Goal: Navigation & Orientation: Understand site structure

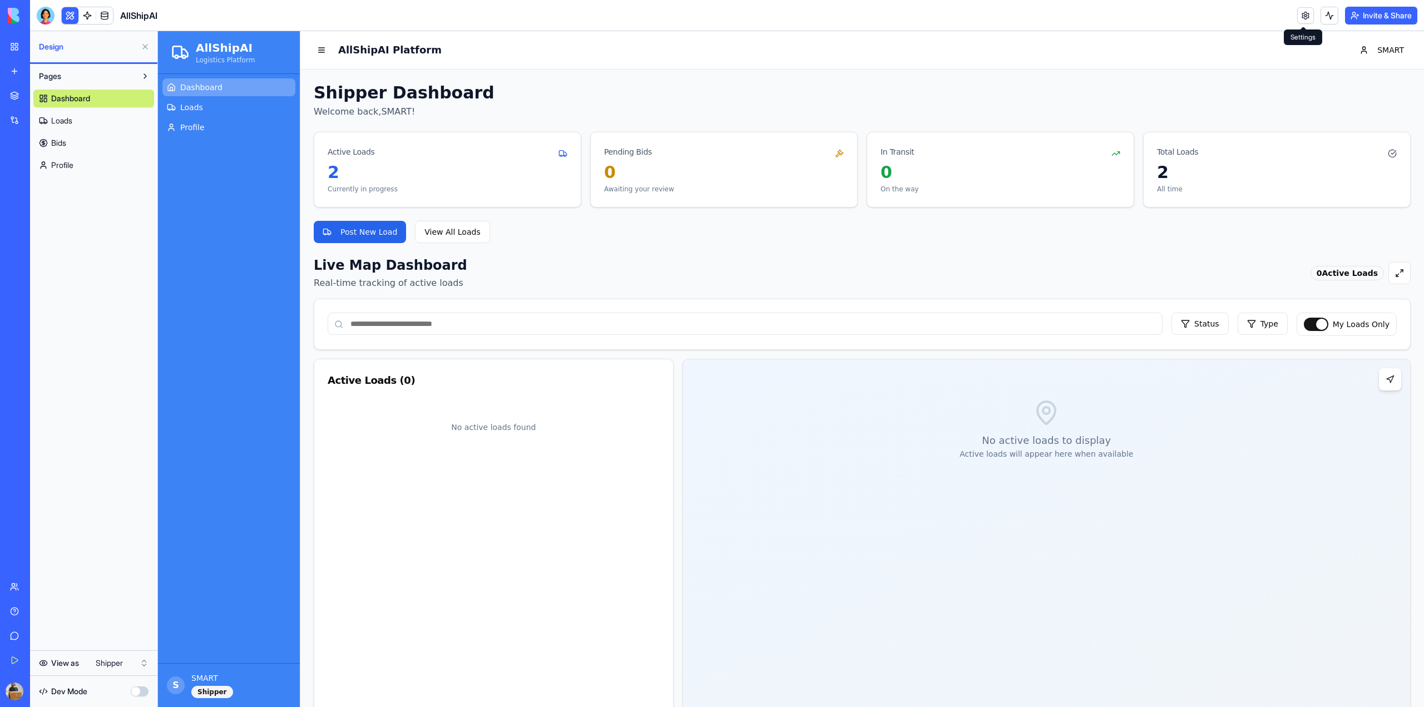
click at [66, 118] on span "Loads" at bounding box center [61, 120] width 21 height 11
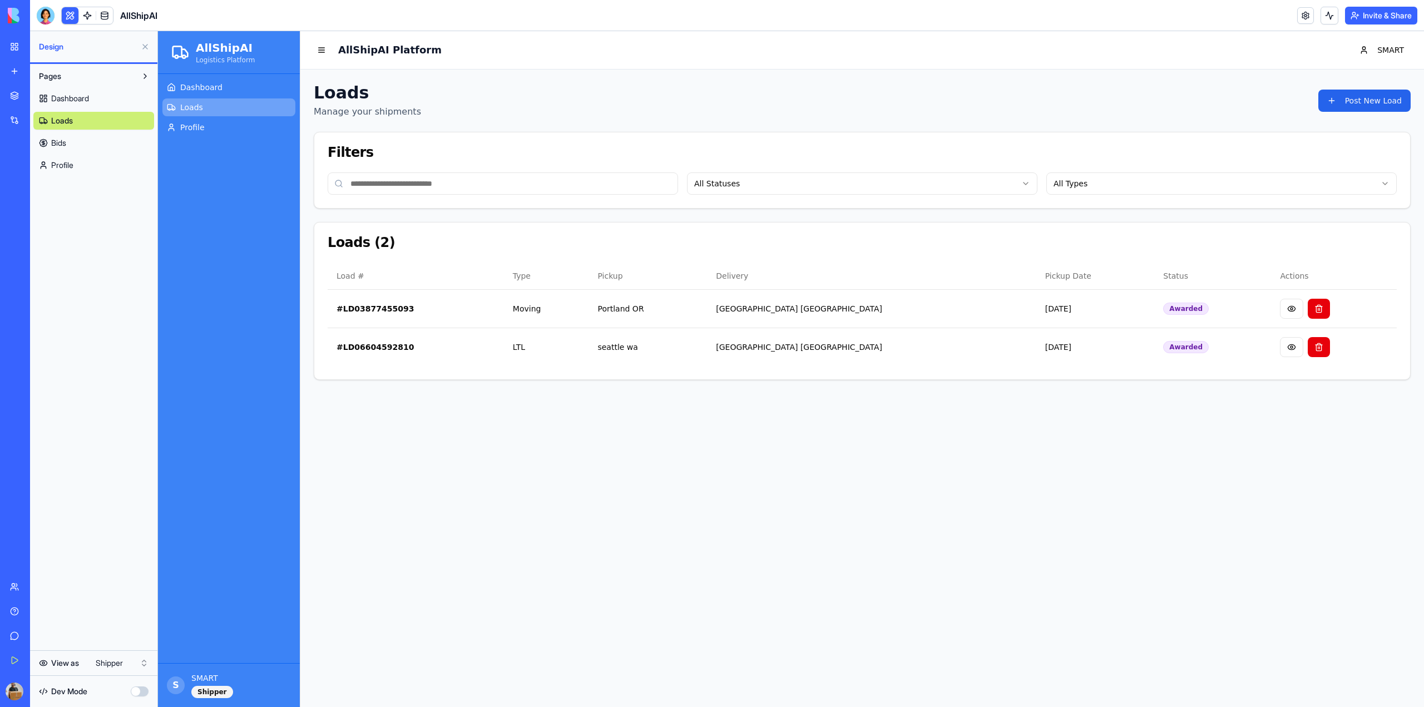
click at [70, 145] on link "Bids" at bounding box center [93, 143] width 121 height 18
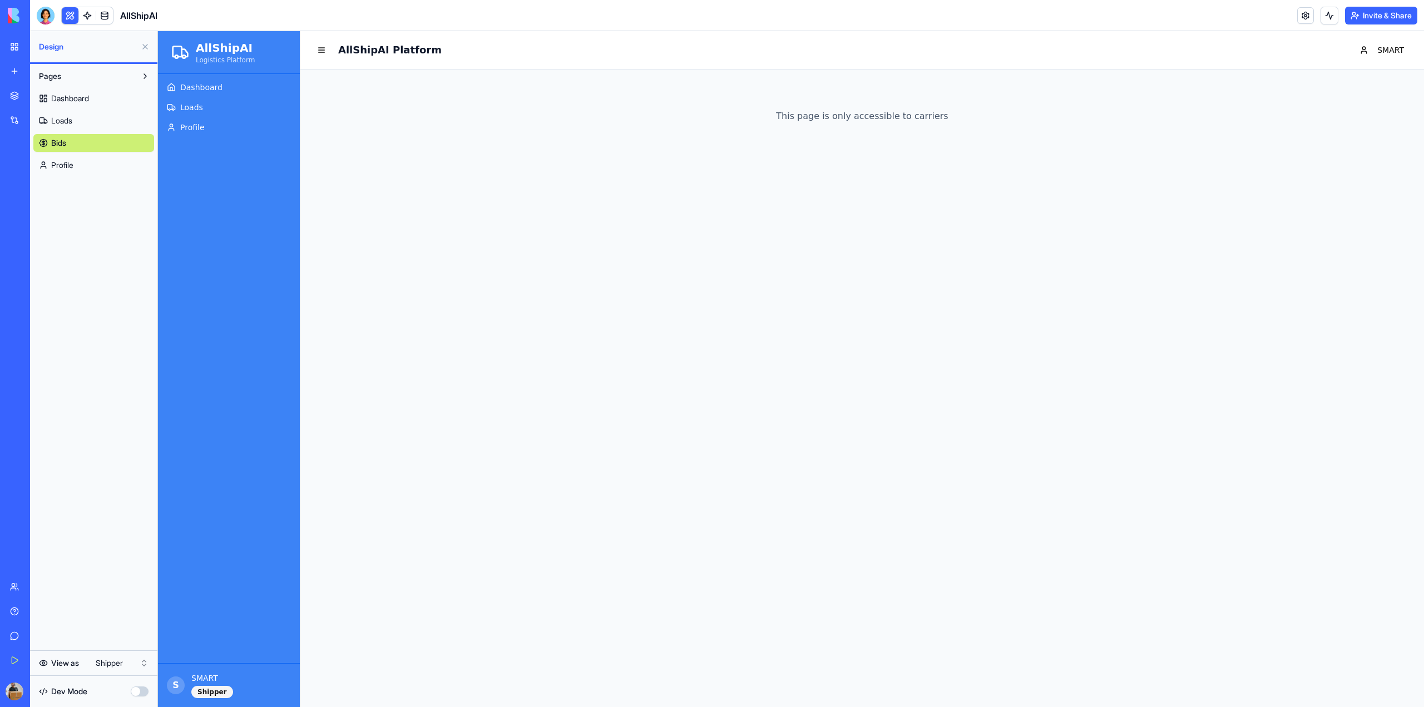
click at [76, 100] on span "Dashboard" at bounding box center [70, 98] width 38 height 11
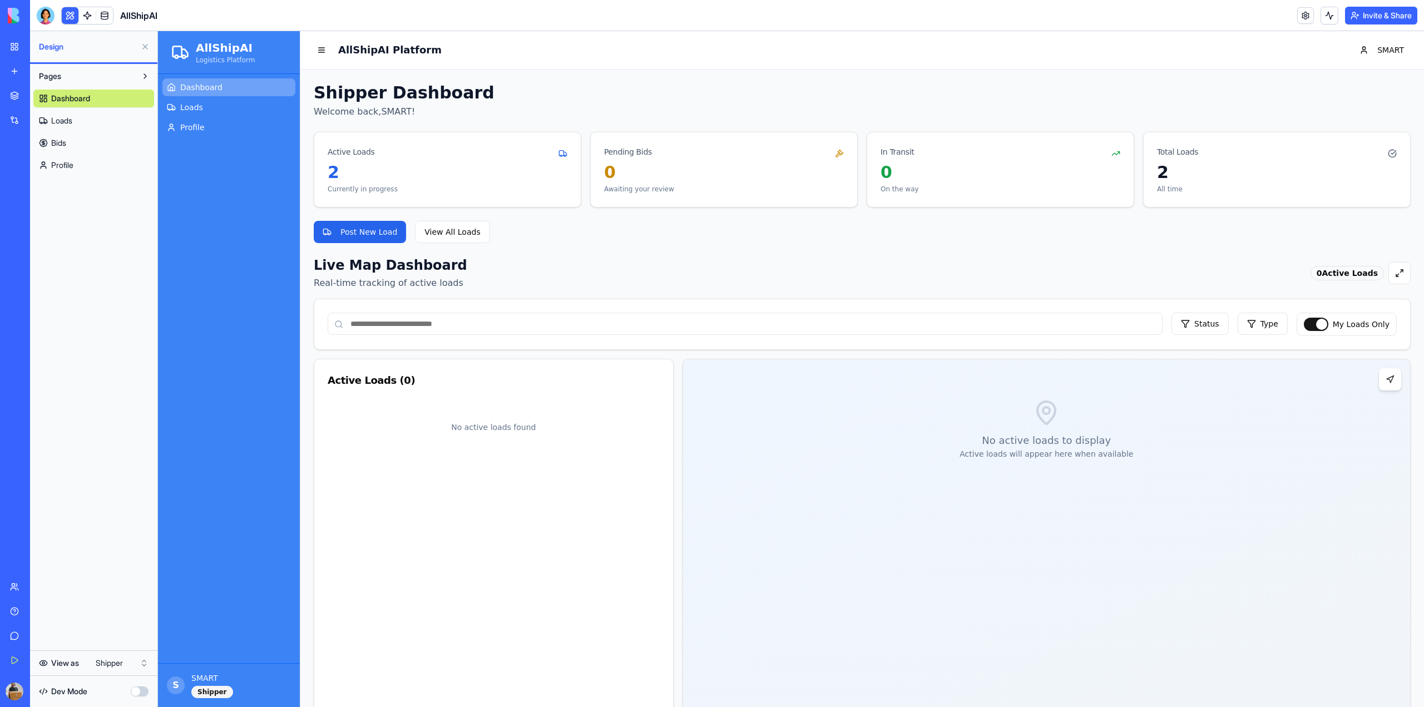
click at [137, 120] on link "Loads" at bounding box center [93, 121] width 121 height 18
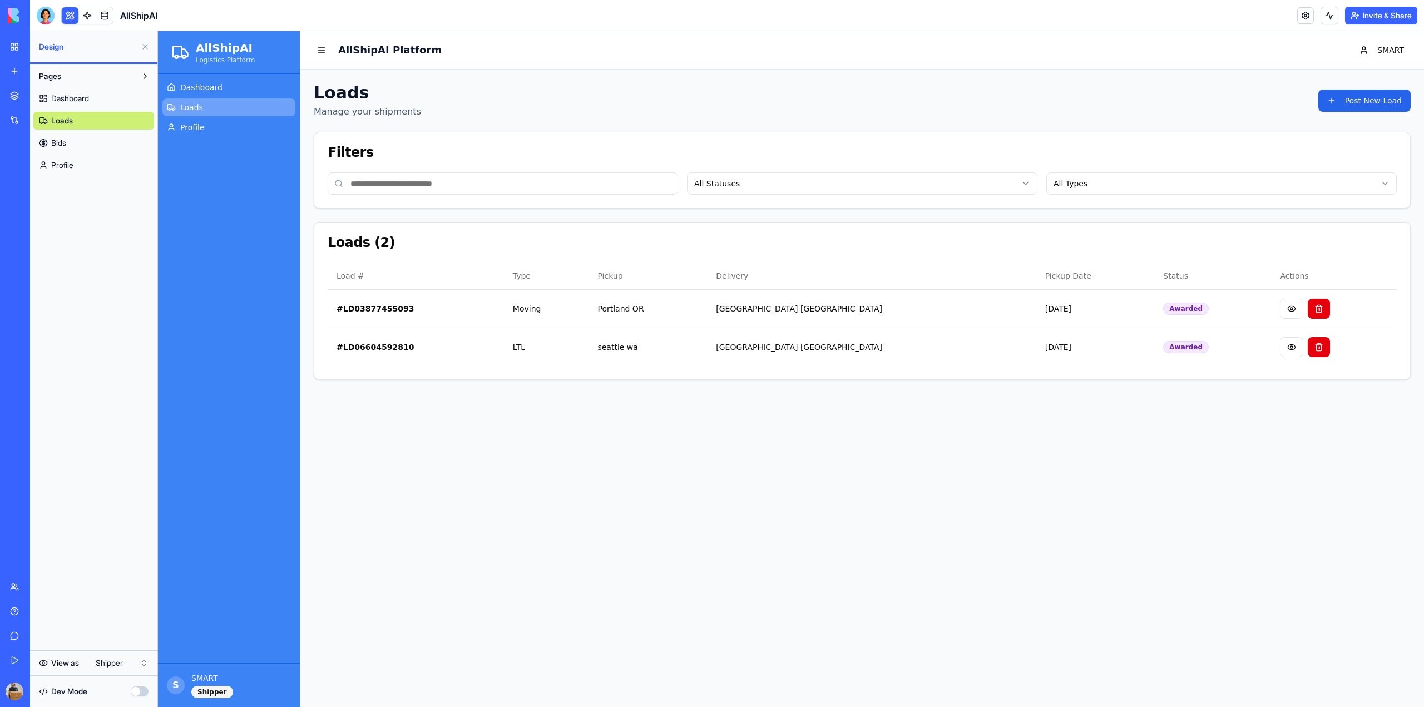
drag, startPoint x: 185, startPoint y: 137, endPoint x: 196, endPoint y: 132, distance: 12.7
click at [188, 137] on div "Dashboard Loads Profile" at bounding box center [229, 107] width 142 height 67
click at [196, 132] on span "Profile" at bounding box center [192, 127] width 24 height 11
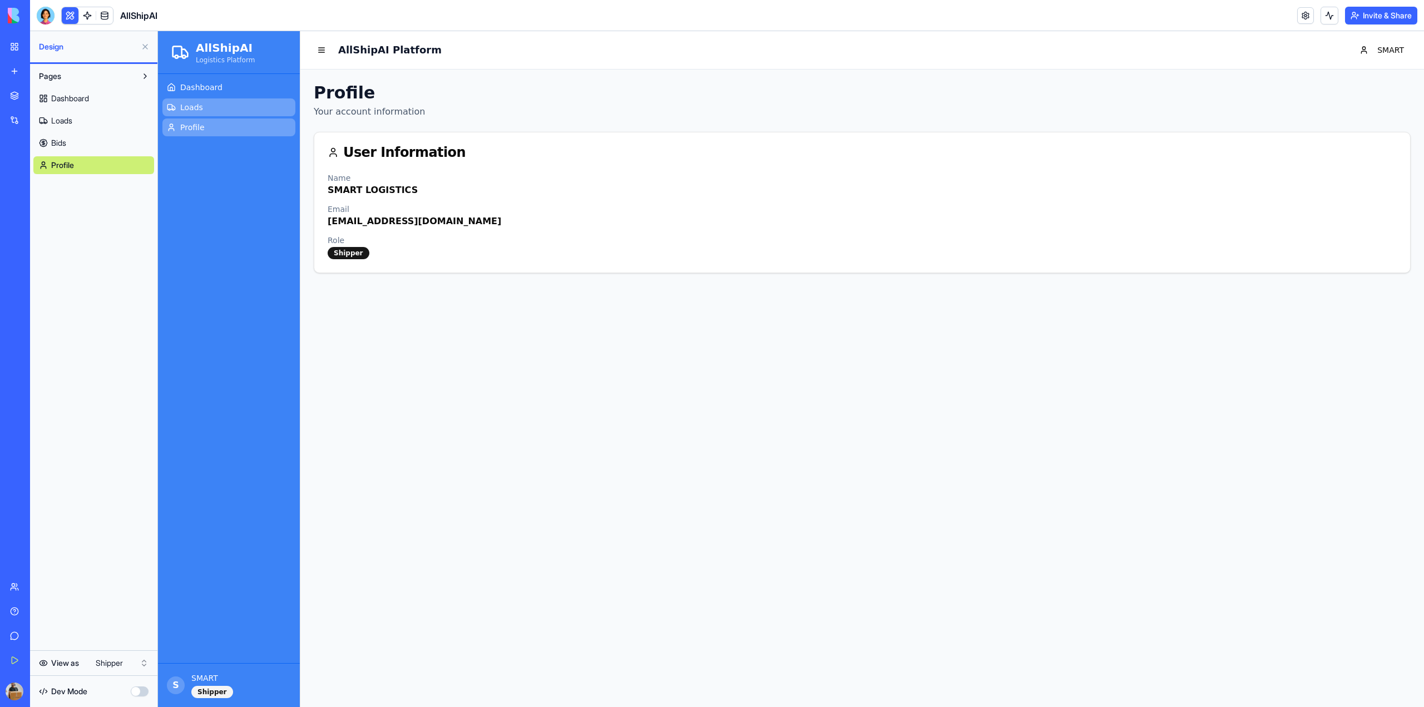
click at [226, 100] on link "Loads" at bounding box center [228, 107] width 133 height 18
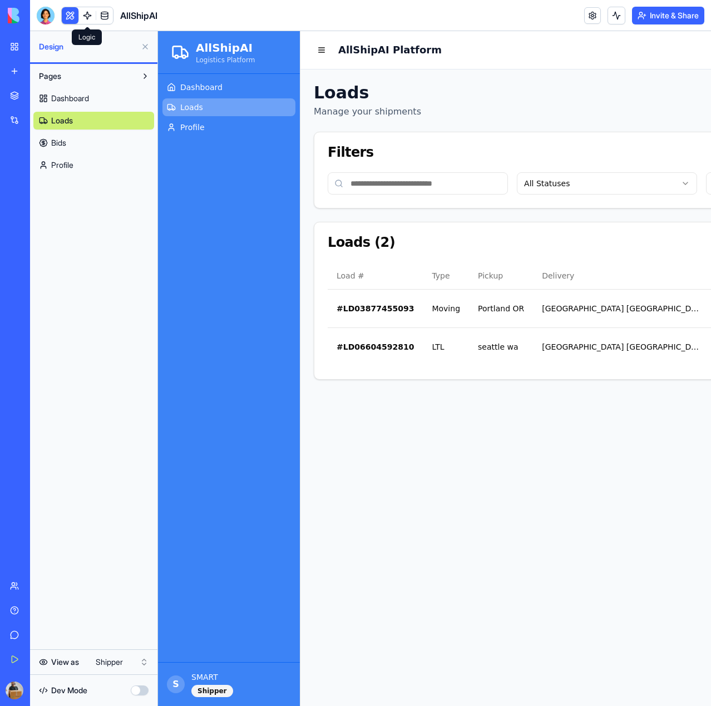
click at [86, 14] on link at bounding box center [87, 15] width 17 height 17
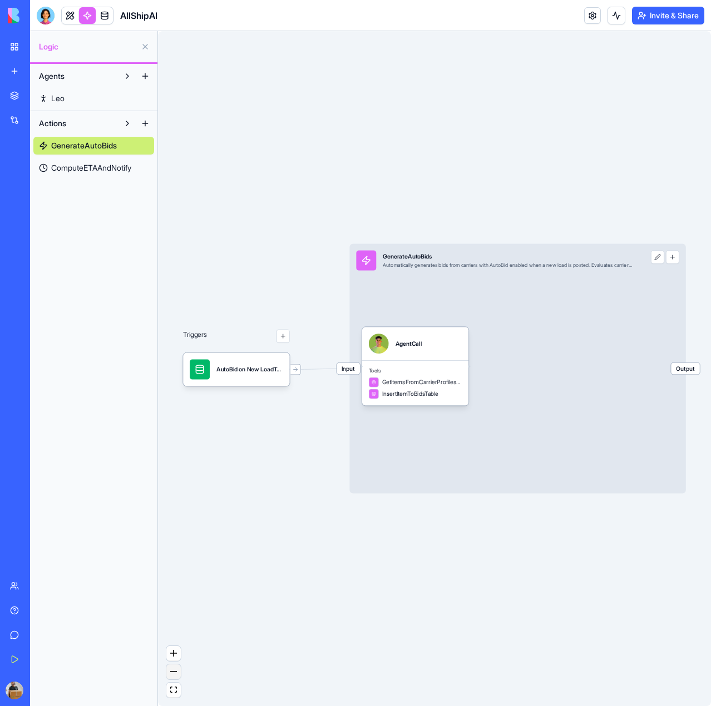
click at [170, 671] on icon "zoom out" at bounding box center [173, 671] width 7 height 1
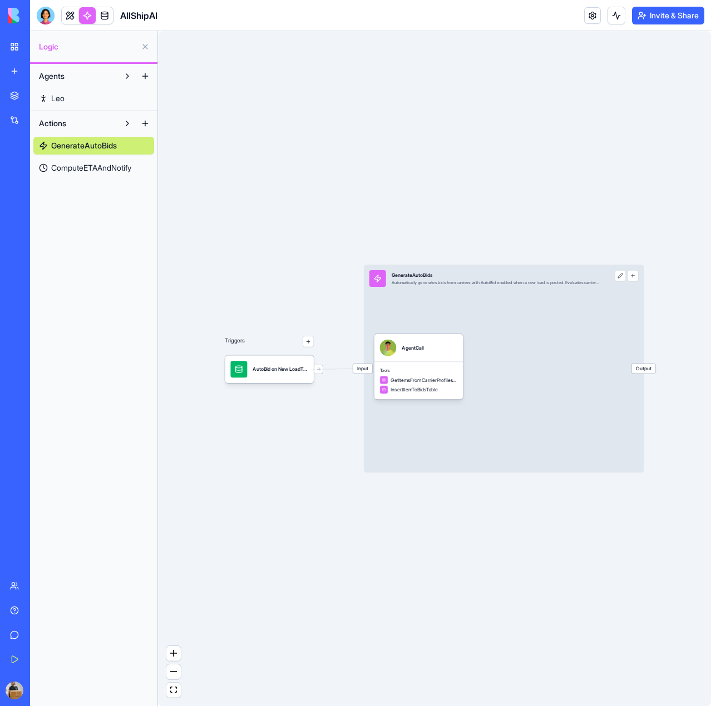
drag, startPoint x: 430, startPoint y: 572, endPoint x: 315, endPoint y: 554, distance: 116.9
click at [315, 554] on div "Triggers AutoBid on New LoadTrigger Input GenerateAutoBids Automatically genera…" at bounding box center [434, 368] width 553 height 675
click at [170, 657] on button "zoom in" at bounding box center [173, 653] width 14 height 15
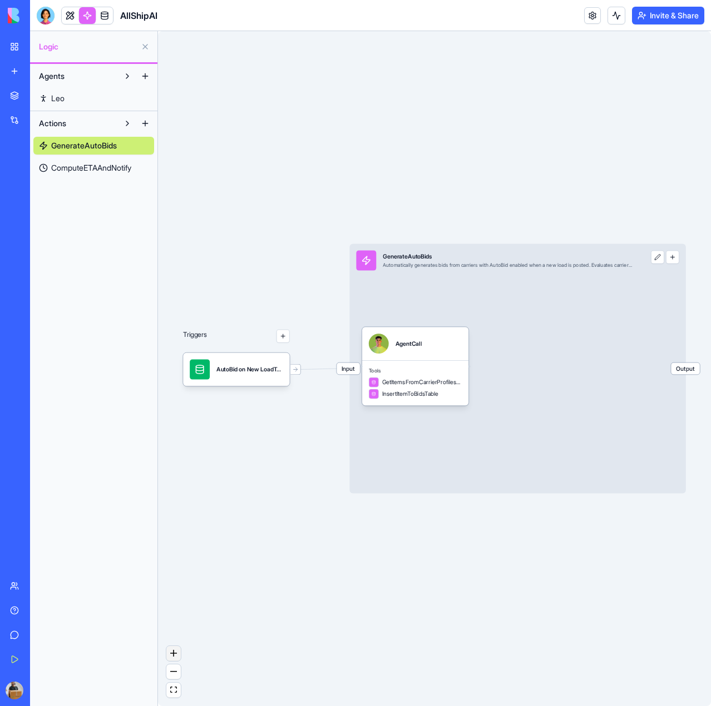
click at [170, 657] on button "zoom in" at bounding box center [173, 653] width 14 height 15
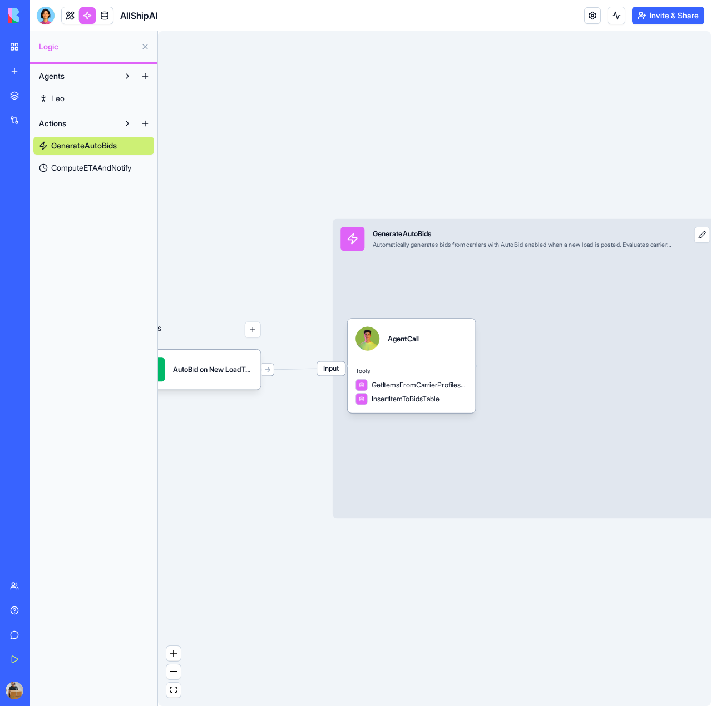
drag, startPoint x: 298, startPoint y: 613, endPoint x: 482, endPoint y: 613, distance: 184.1
click at [497, 613] on div "Triggers AutoBid on New LoadTrigger Input GenerateAutoBids Automatically genera…" at bounding box center [434, 368] width 553 height 675
drag, startPoint x: 394, startPoint y: 598, endPoint x: 538, endPoint y: 593, distance: 144.7
drag, startPoint x: 538, startPoint y: 593, endPoint x: 485, endPoint y: 588, distance: 53.1
click at [485, 588] on div "Triggers AutoBid on New LoadTrigger Input GenerateAutoBids Automatically genera…" at bounding box center [434, 368] width 553 height 675
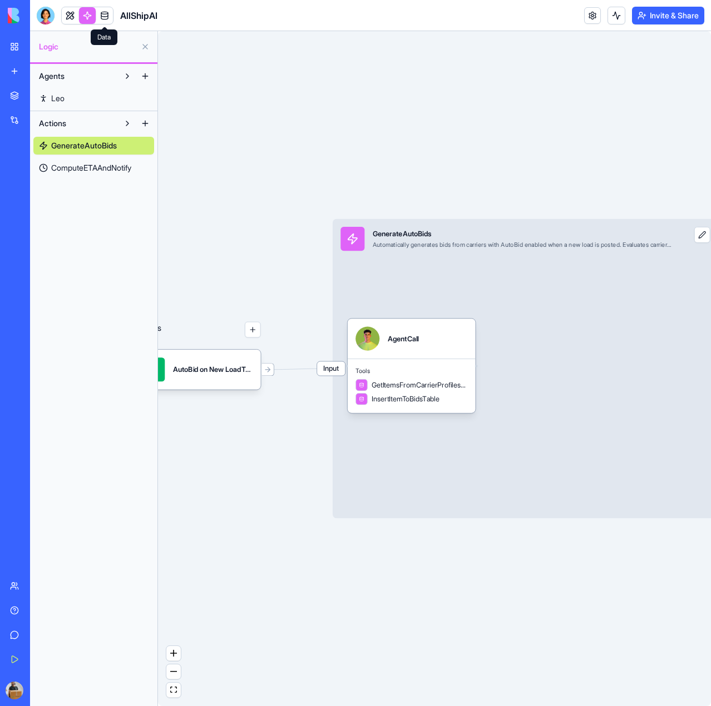
click at [101, 8] on link at bounding box center [104, 15] width 17 height 17
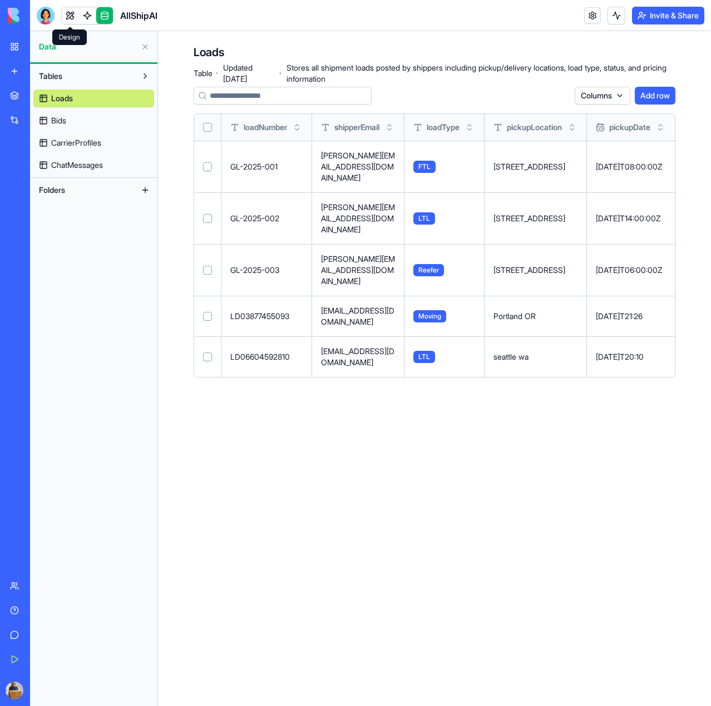
click at [71, 14] on link at bounding box center [70, 15] width 17 height 17
